Goal: Feedback & Contribution: Leave review/rating

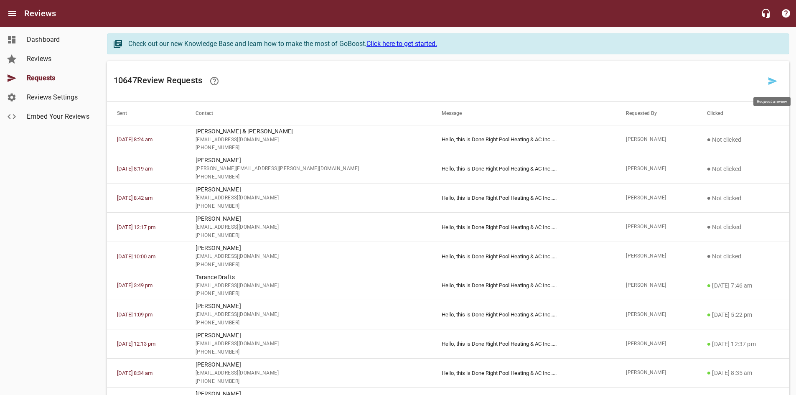
click at [768, 85] on icon at bounding box center [773, 81] width 10 height 10
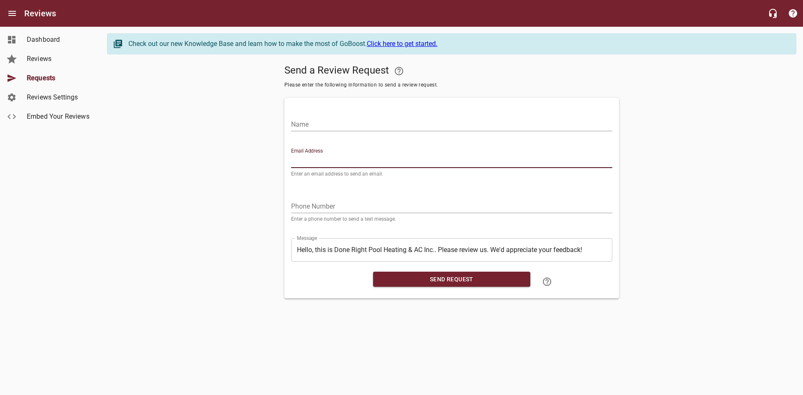
drag, startPoint x: 385, startPoint y: 157, endPoint x: 383, endPoint y: 151, distance: 6.6
click at [385, 157] on input "Email Address" at bounding box center [451, 161] width 321 height 13
paste input "[EMAIL_ADDRESS][DOMAIN_NAME]"
type input "[EMAIL_ADDRESS][DOMAIN_NAME]"
click at [370, 125] on input "Name" at bounding box center [451, 124] width 321 height 13
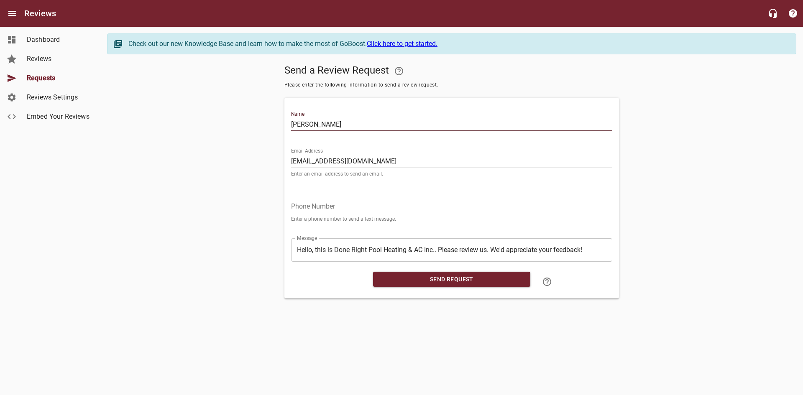
type input "[PERSON_NAME]"
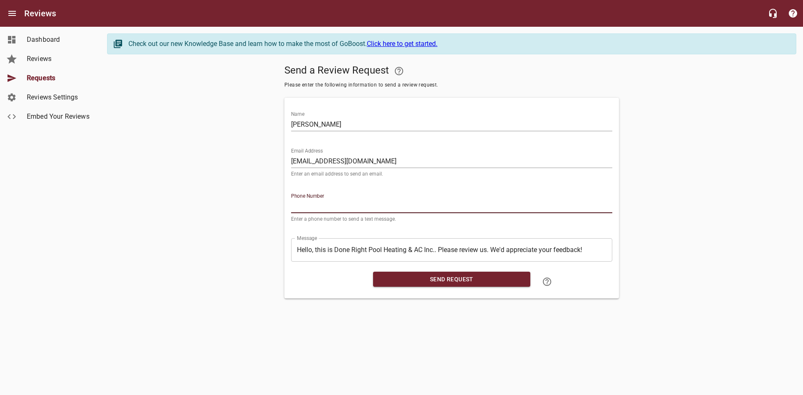
click at [340, 206] on input "tel" at bounding box center [451, 206] width 321 height 13
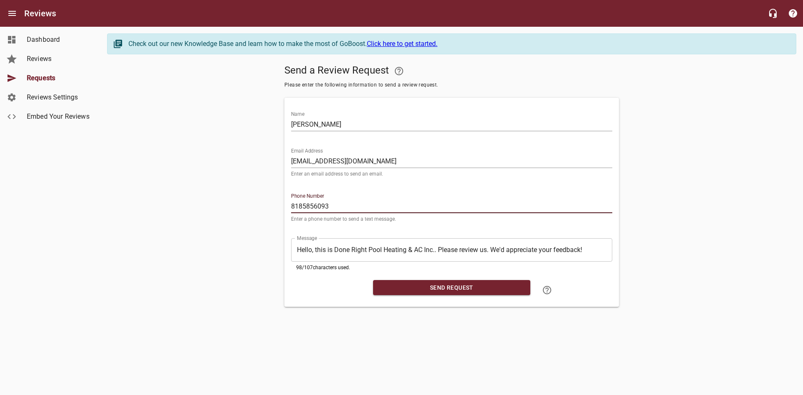
type input "8185856093"
click at [488, 291] on span "Send Request" at bounding box center [452, 288] width 144 height 10
